Goal: Task Accomplishment & Management: Use online tool/utility

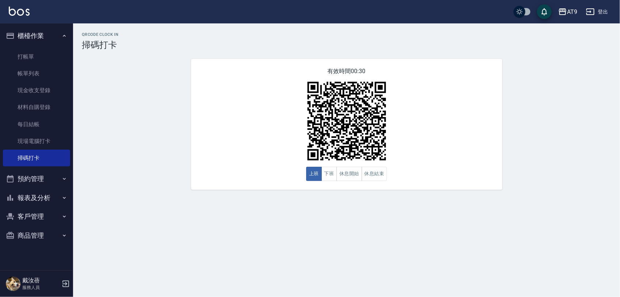
click at [602, 6] on button "登出" at bounding box center [597, 12] width 28 height 14
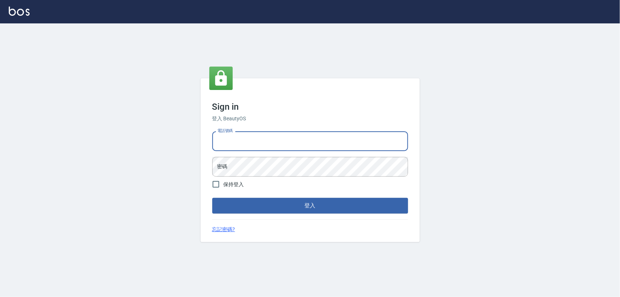
click at [344, 150] on input "電話號碼" at bounding box center [310, 141] width 196 height 20
type input "0968065108"
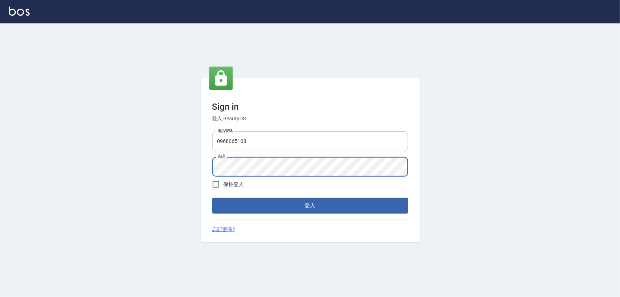
click at [212, 198] on button "登入" at bounding box center [310, 205] width 196 height 15
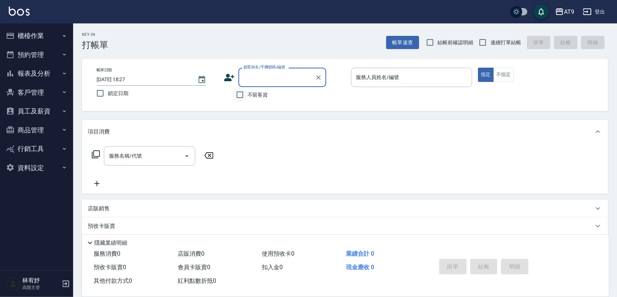
click at [247, 97] on input "不留客資" at bounding box center [239, 94] width 15 height 15
checkbox input "true"
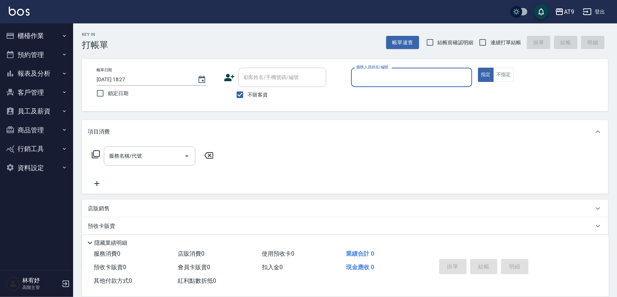
click at [491, 44] on span "連續打單結帳" at bounding box center [505, 43] width 31 height 8
click at [490, 44] on input "連續打單結帳" at bounding box center [482, 42] width 15 height 15
checkbox input "true"
click at [438, 71] on input "服務人員姓名/編號" at bounding box center [411, 77] width 115 height 13
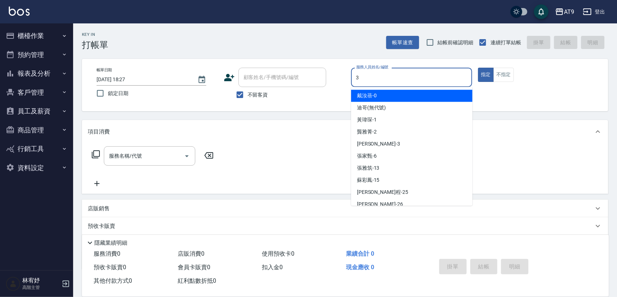
type input "3"
type button "true"
type input "FANNY-3"
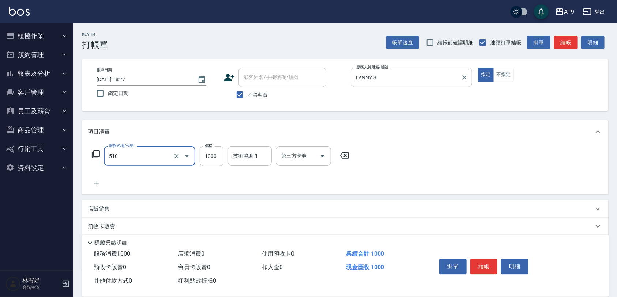
type input "染髮-2(510)"
type input "1380"
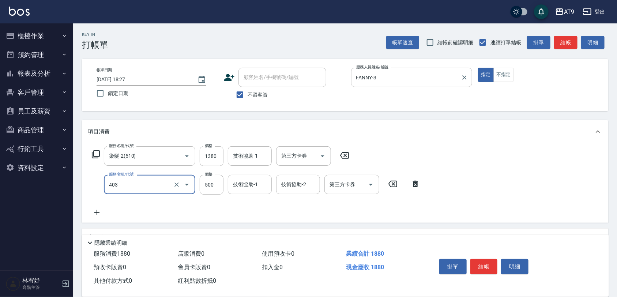
type input "天天護髮(403)"
type input "2000"
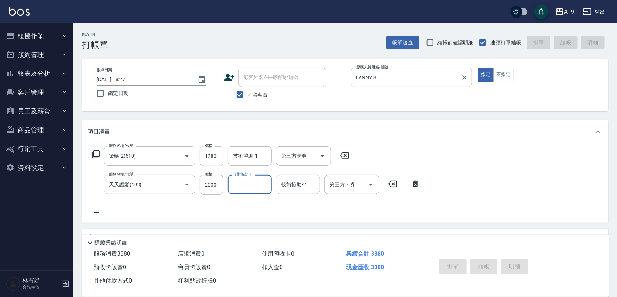
type input "2025/09/13 18:28"
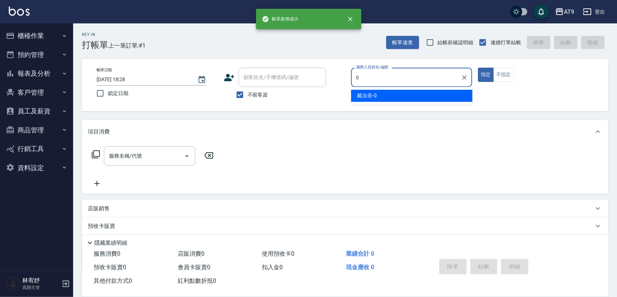
type input "戴汝蓓-0"
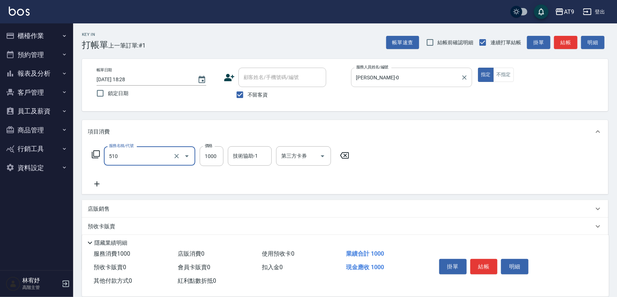
type input "染髮-2(510)"
type input "1099"
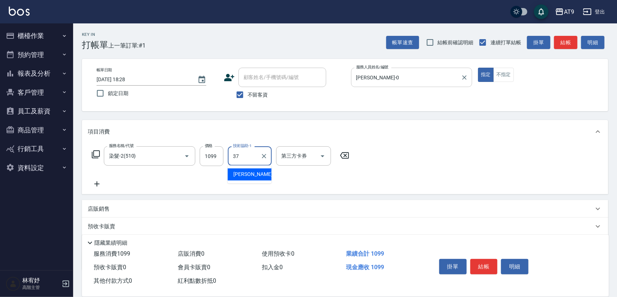
type input "林智慧-37"
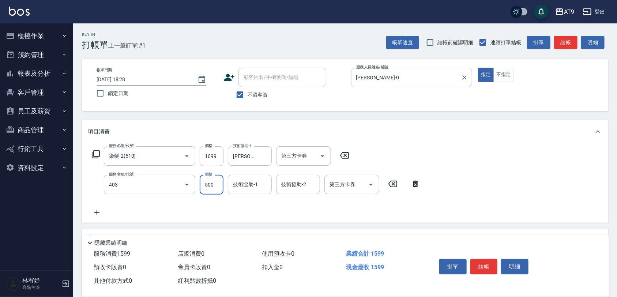
type input "天天護髮(403)"
type input "1500"
type input "林智慧-37"
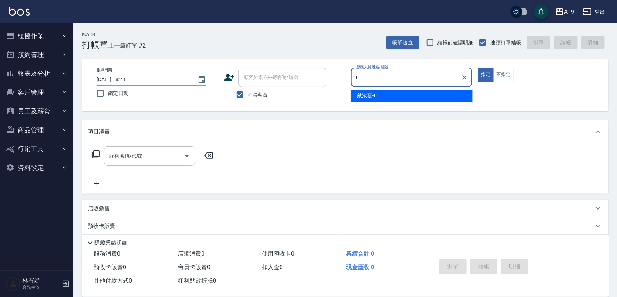
type input "戴汝蓓-0"
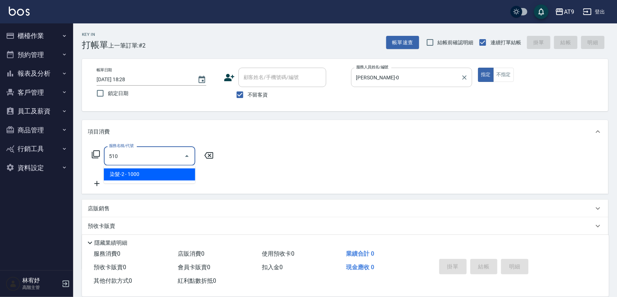
type input "染髮-2(510)"
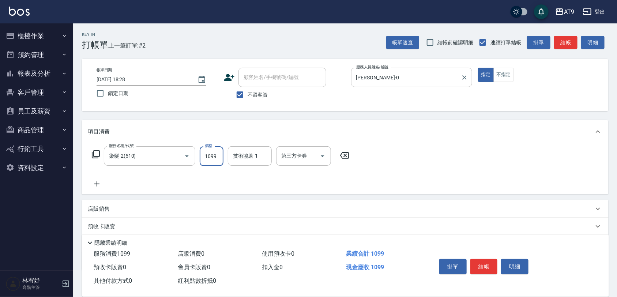
type input "1099"
type input "林智慧-37"
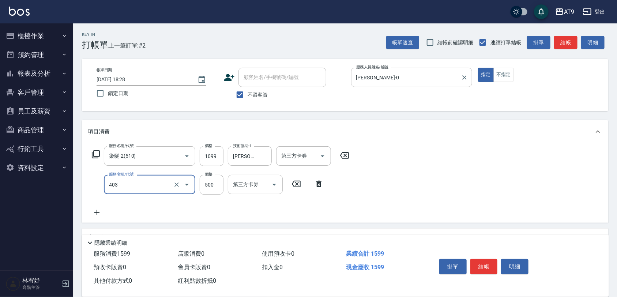
type input "天天護髮(403)"
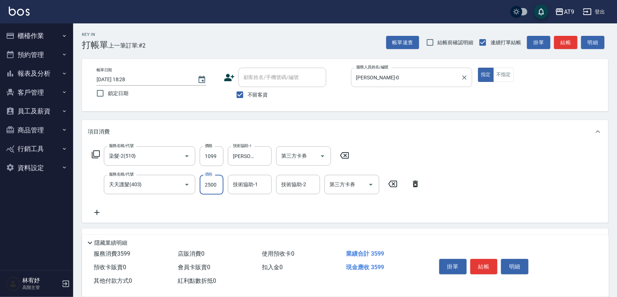
type input "2500"
type input "林智慧-37"
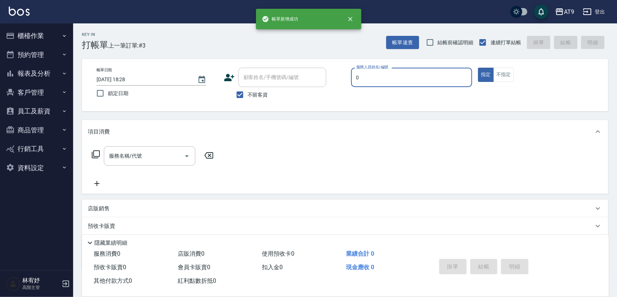
type input "戴汝蓓-0"
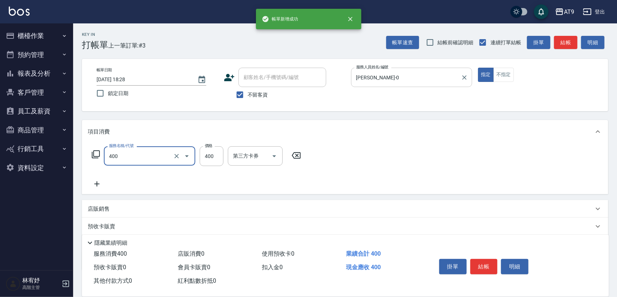
type input "SC400(400)"
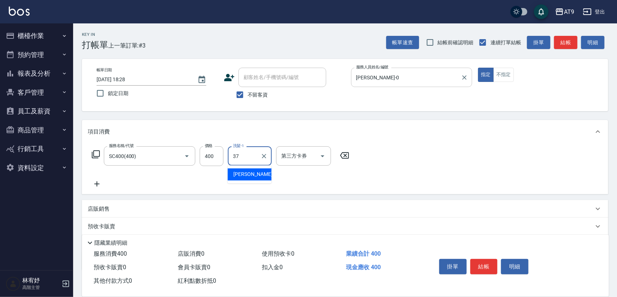
type input "林智慧-37"
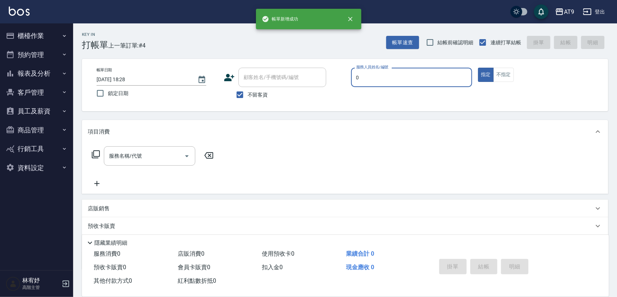
type input "戴汝蓓-0"
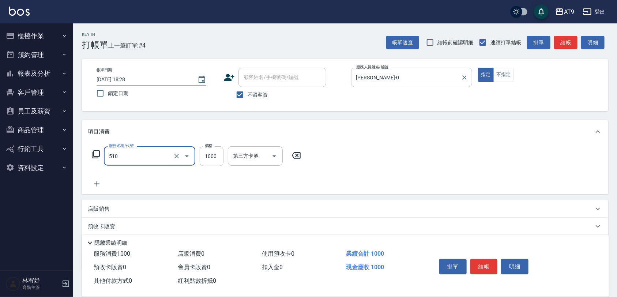
type input "染髮-2(510)"
type input "1099"
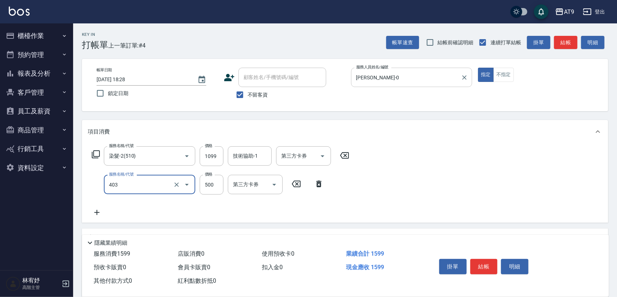
type input "天天護髮(403)"
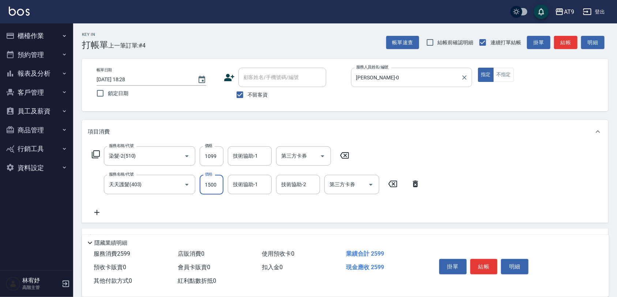
type input "1500"
type input "林智慧-37"
click at [252, 164] on div "技術協助-1" at bounding box center [250, 155] width 44 height 19
type input "林智慧-37"
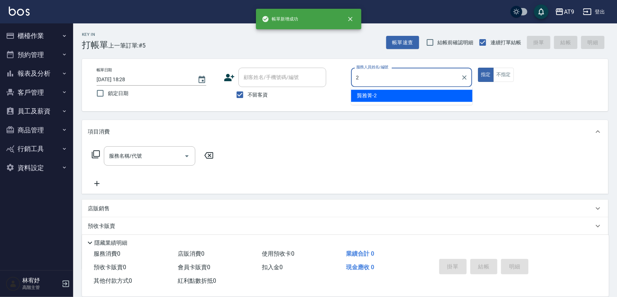
type input "龔雅菁-2"
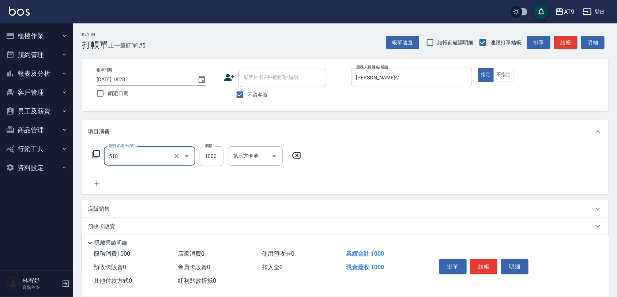
type input "染髮-2(510)"
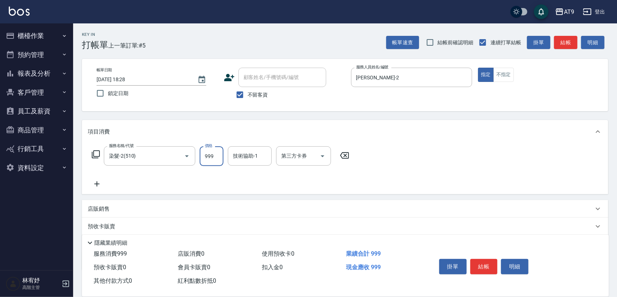
type input "999"
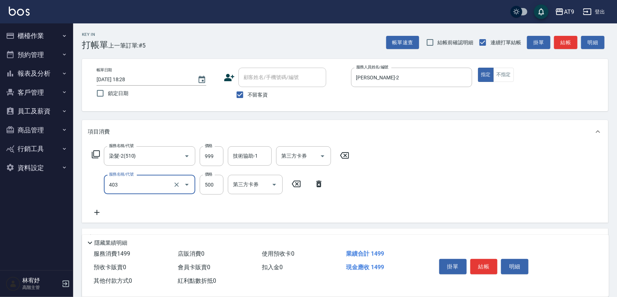
type input "天天護髮(403)"
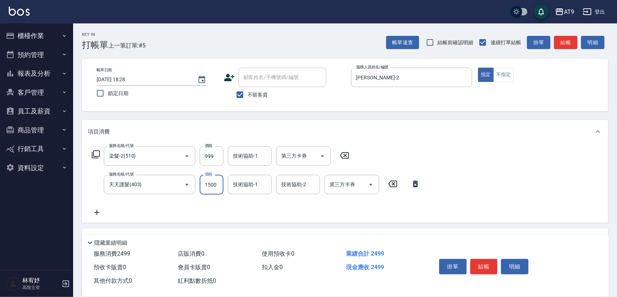
type input "1500"
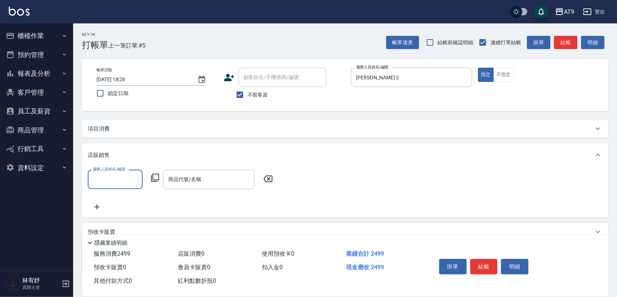
click at [251, 152] on div "店販銷售" at bounding box center [341, 155] width 506 height 8
type input "龔雅菁-2"
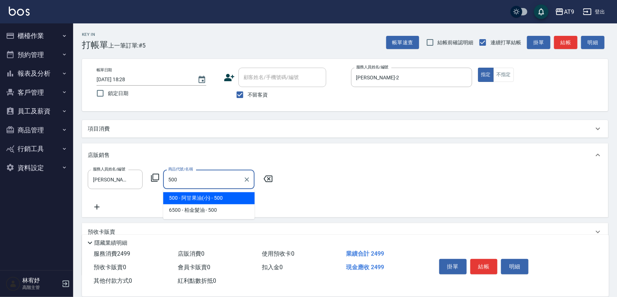
type input "阿甘果油(小)"
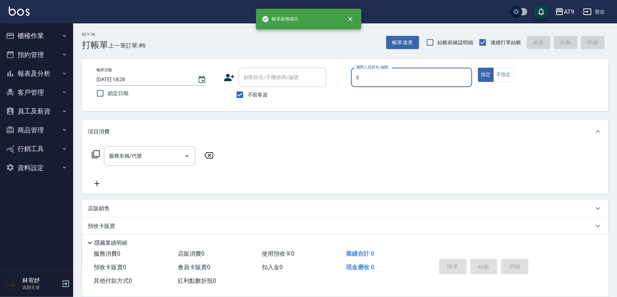
type input "FANNY-3"
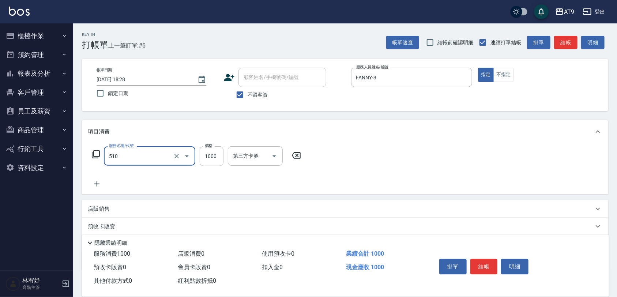
type input "染髮-2(510)"
type input "1300"
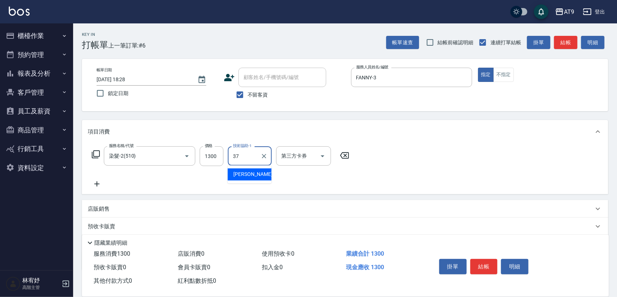
type input "林智慧-37"
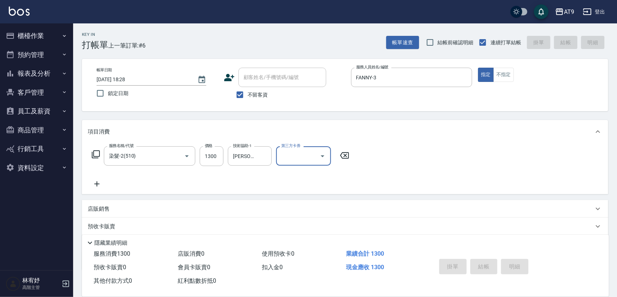
type input "2025/09/13 18:29"
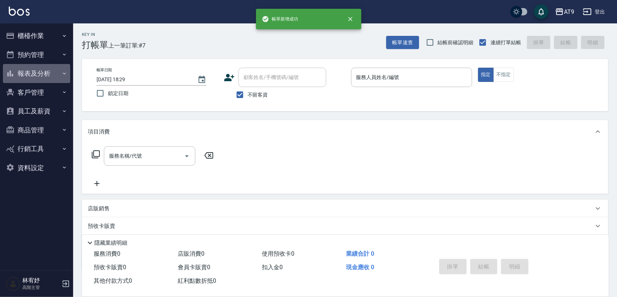
click at [60, 70] on button "報表及分析" at bounding box center [36, 73] width 67 height 19
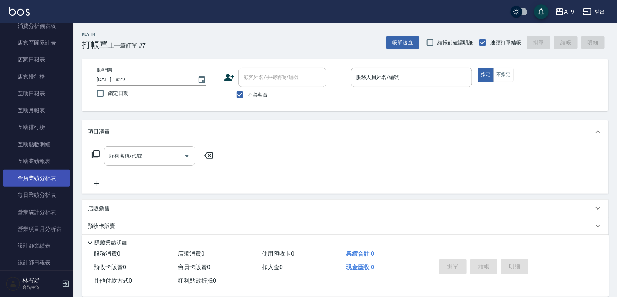
scroll to position [91, 0]
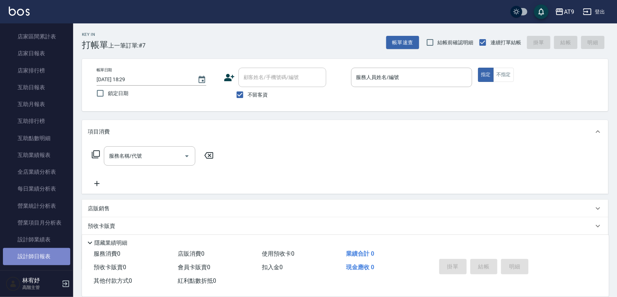
click at [50, 249] on link "設計師日報表" at bounding box center [36, 256] width 67 height 17
